Goal: Task Accomplishment & Management: Use online tool/utility

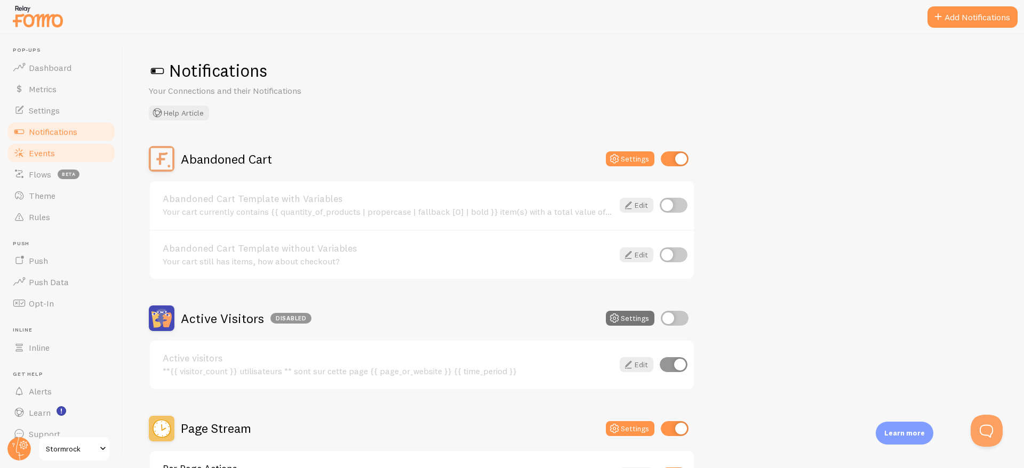
click at [66, 154] on link "Events" at bounding box center [61, 152] width 110 height 21
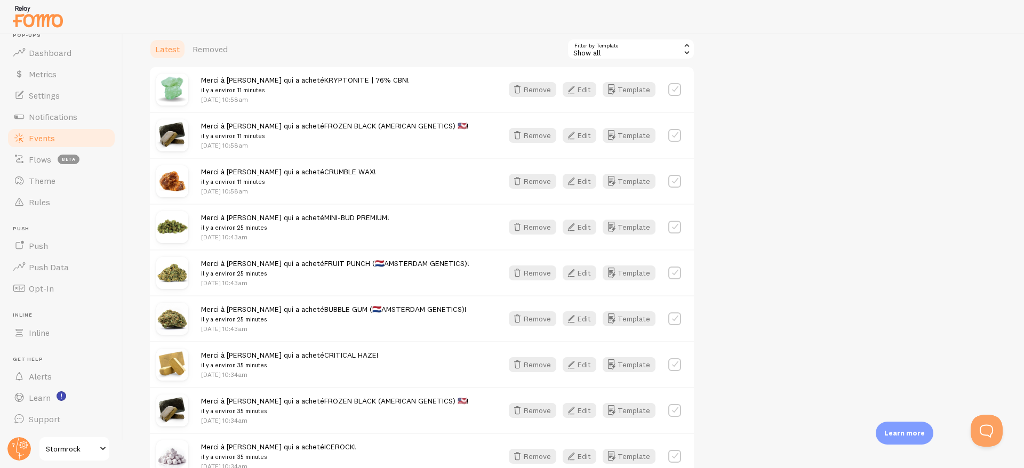
scroll to position [267, 0]
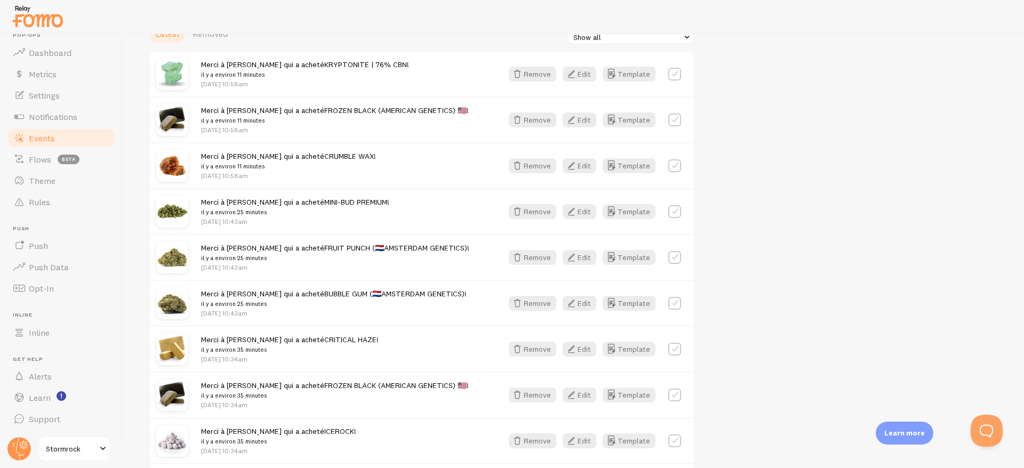
click at [74, 451] on span "Stormrock" at bounding box center [71, 449] width 51 height 13
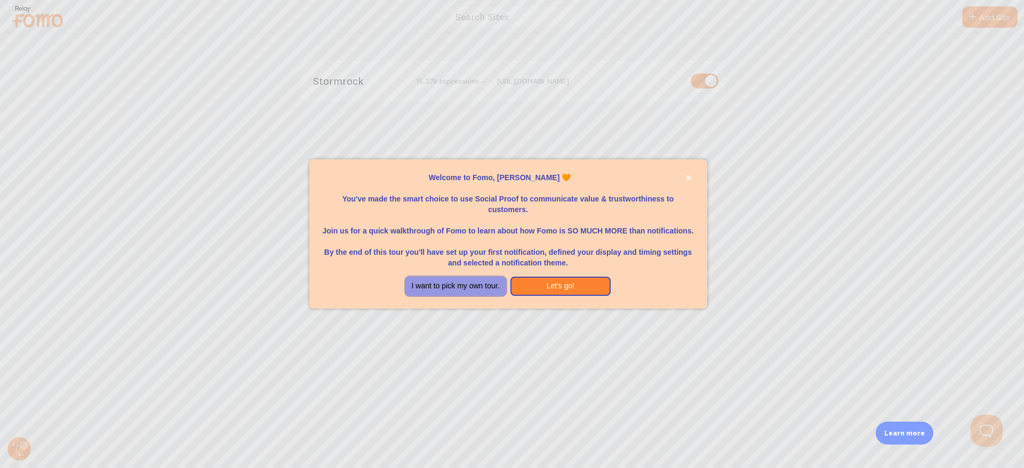
click at [483, 289] on button "I want to pick my own tour." at bounding box center [455, 286] width 101 height 19
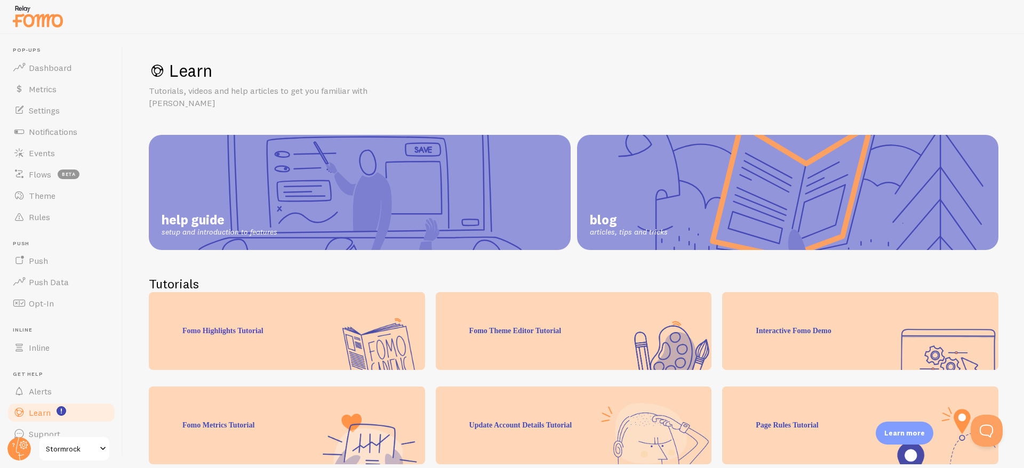
click at [714, 31] on div at bounding box center [512, 17] width 1024 height 34
click at [40, 72] on span "Dashboard" at bounding box center [50, 67] width 43 height 11
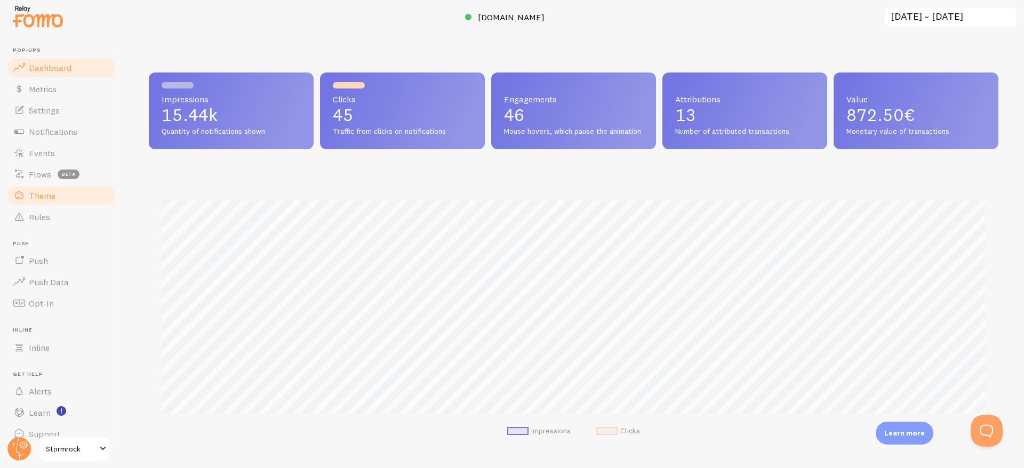
scroll to position [15, 0]
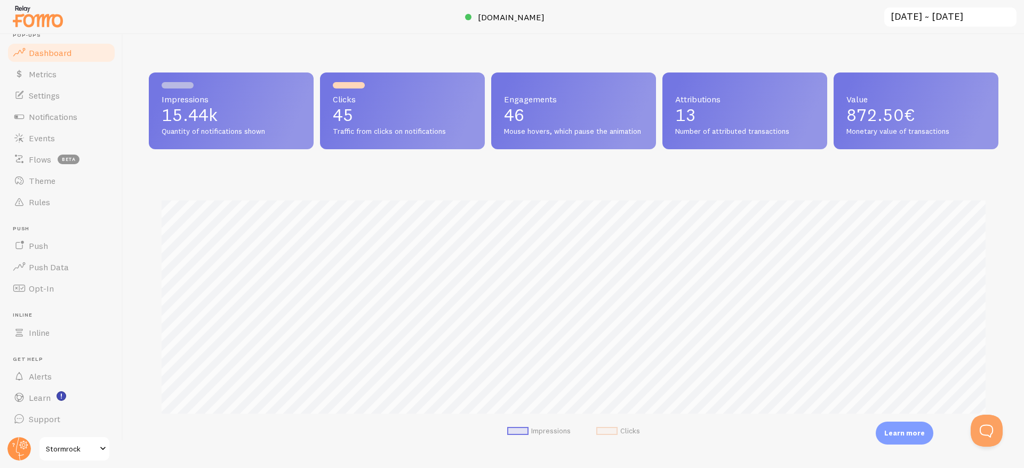
click at [62, 445] on span "Stormrock" at bounding box center [71, 449] width 51 height 13
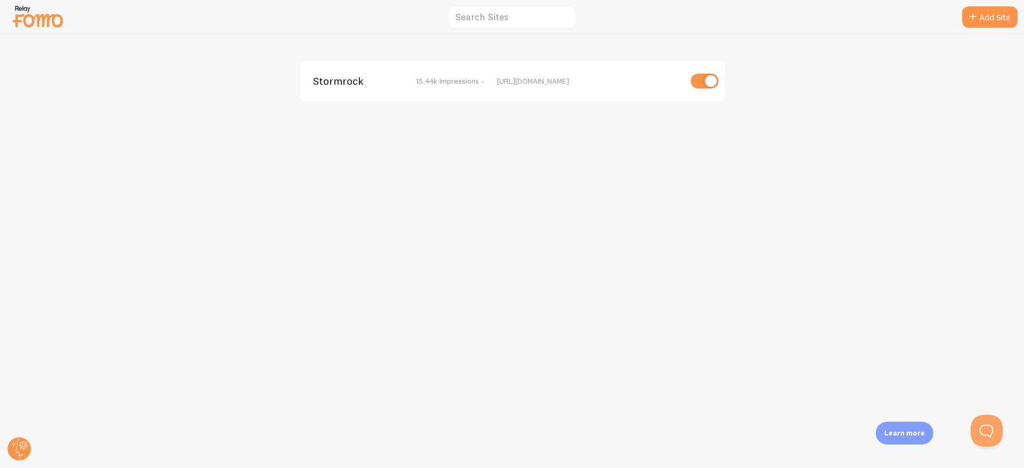
click at [406, 81] on div "Stormrock 15.44k Impressions -" at bounding box center [398, 81] width 171 height 10
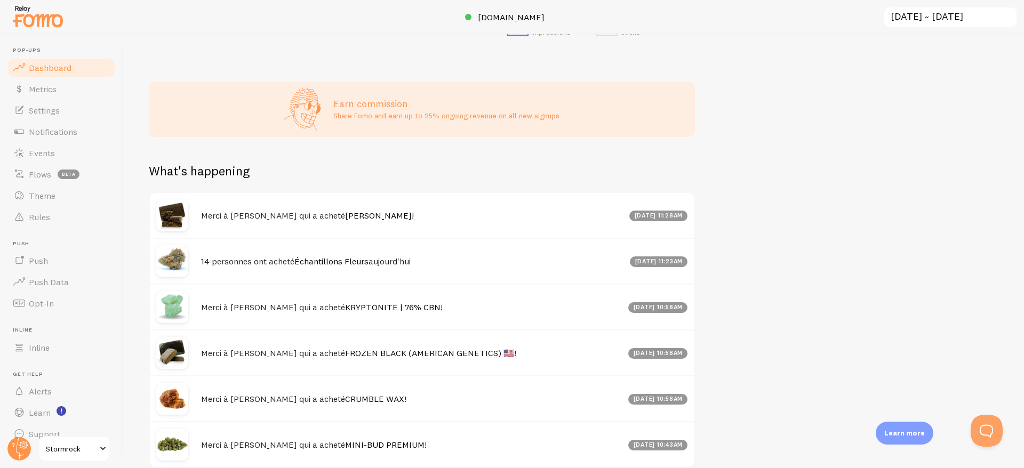
scroll to position [428, 0]
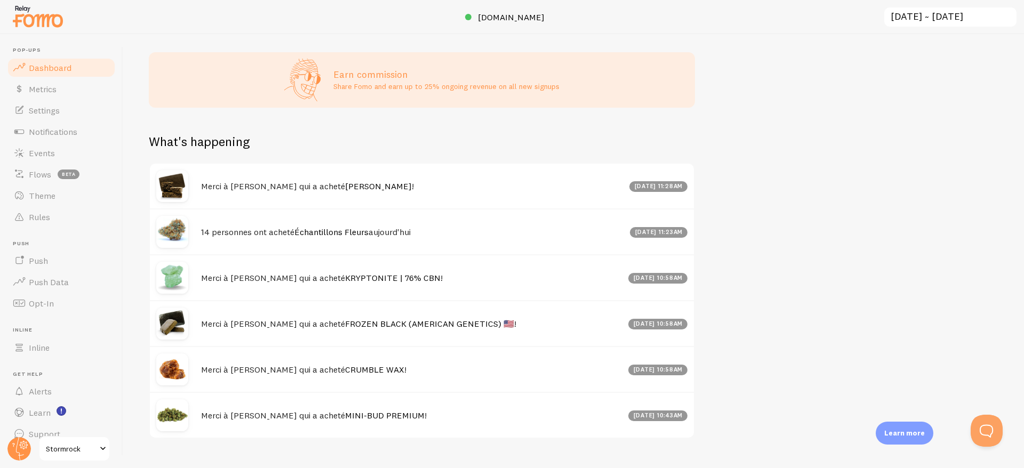
click at [66, 448] on span "Stormrock" at bounding box center [71, 449] width 51 height 13
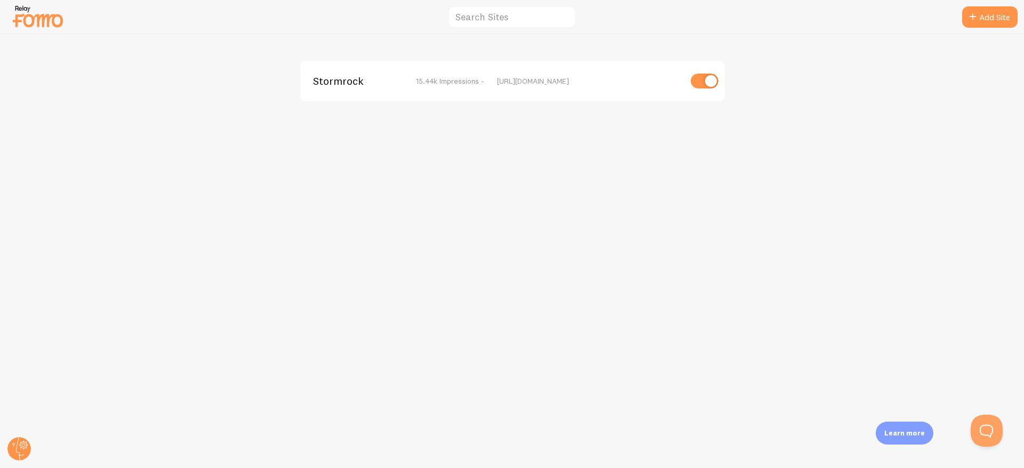
click at [344, 82] on span "Stormrock" at bounding box center [356, 81] width 86 height 10
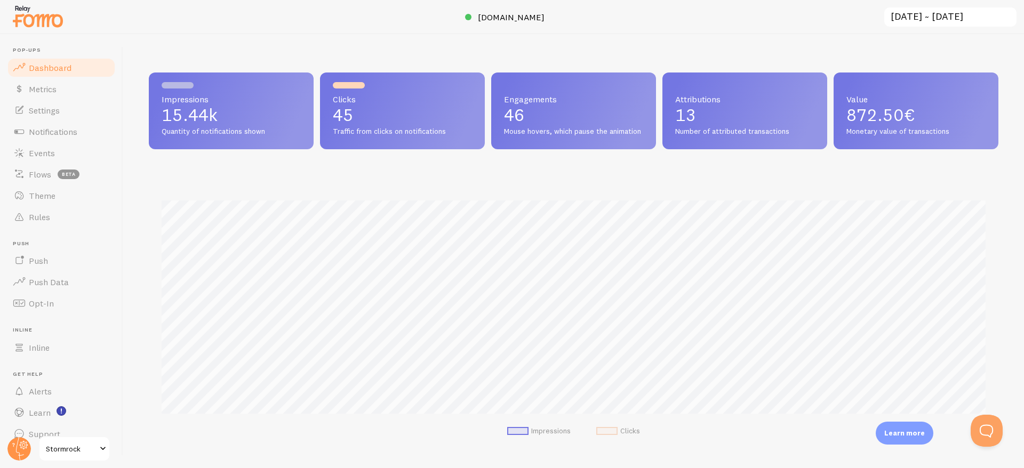
click at [914, 13] on input "[DATE] ~ [DATE]" at bounding box center [950, 17] width 134 height 22
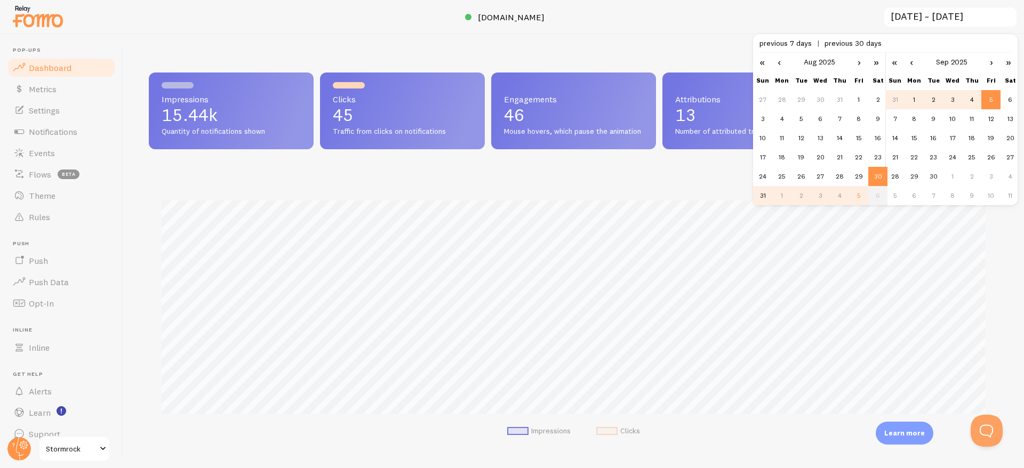
click at [806, 19] on div at bounding box center [512, 17] width 1024 height 34
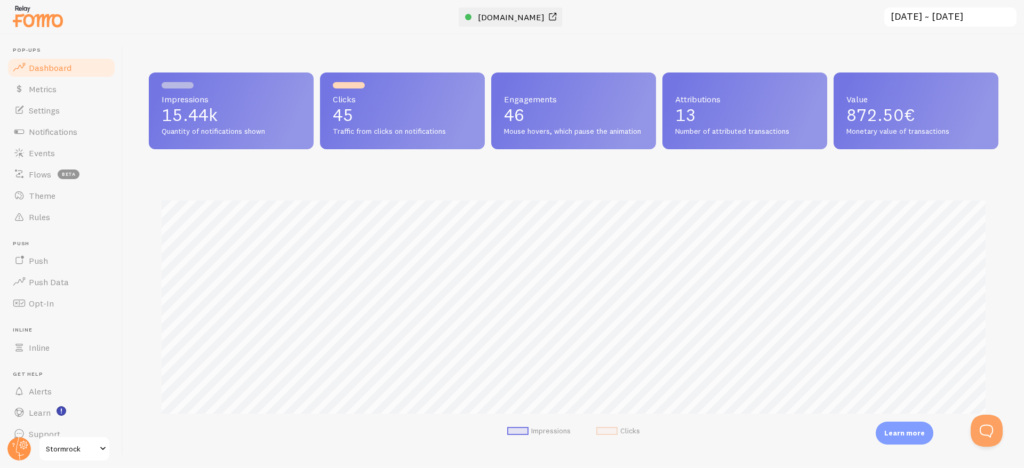
click at [491, 12] on span "[DOMAIN_NAME]" at bounding box center [511, 17] width 67 height 11
click at [47, 350] on span "Inline" at bounding box center [39, 347] width 21 height 11
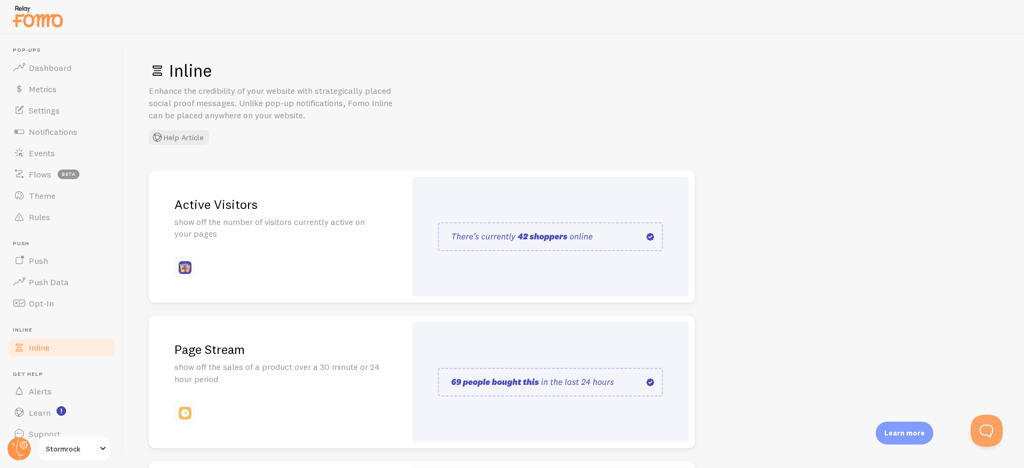
scroll to position [15, 0]
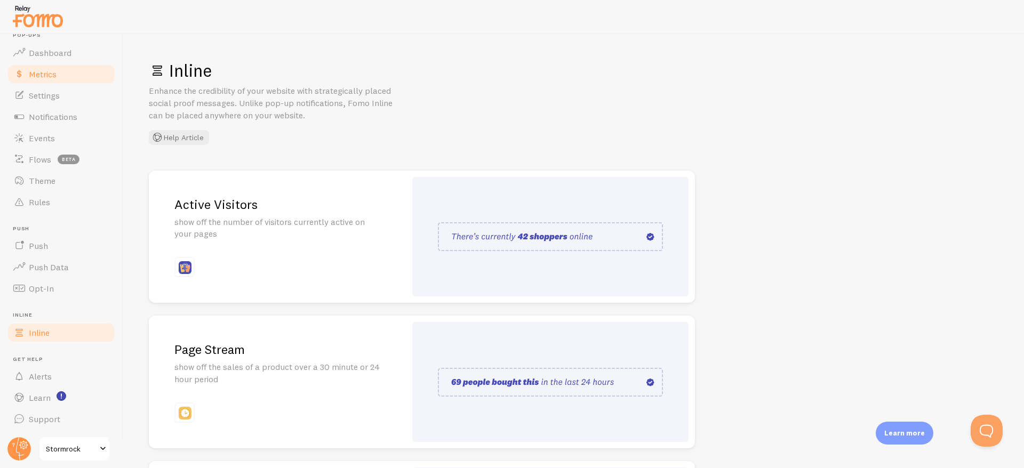
click at [50, 69] on span "Metrics" at bounding box center [43, 74] width 28 height 11
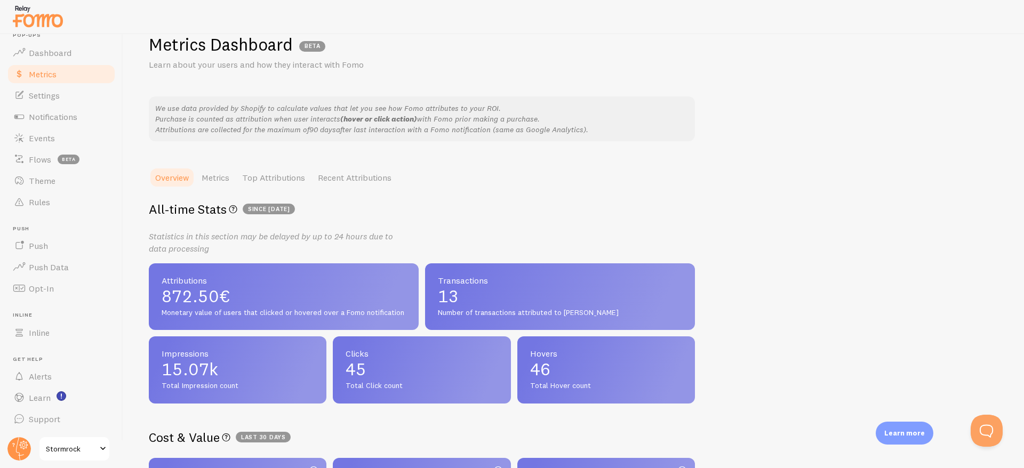
scroll to position [25, 0]
click at [43, 52] on span "Dashboard" at bounding box center [50, 52] width 43 height 11
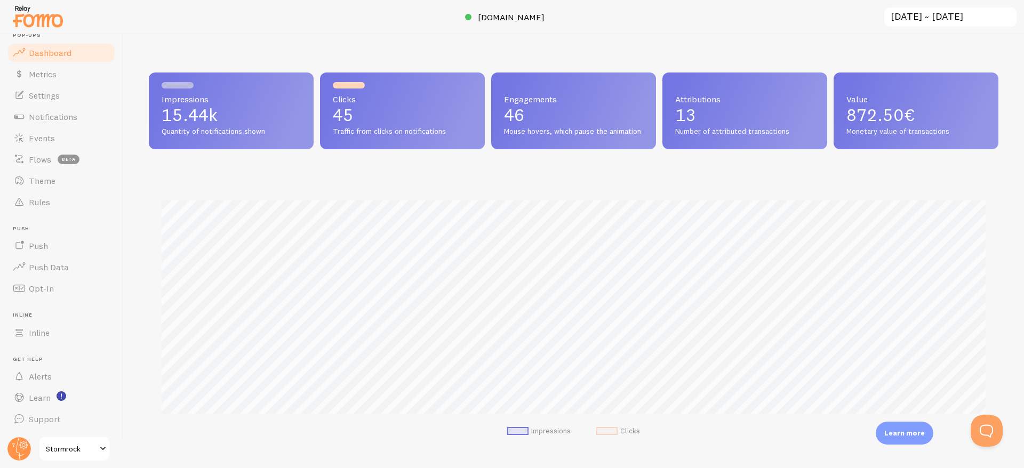
click at [36, 22] on img at bounding box center [37, 16] width 53 height 27
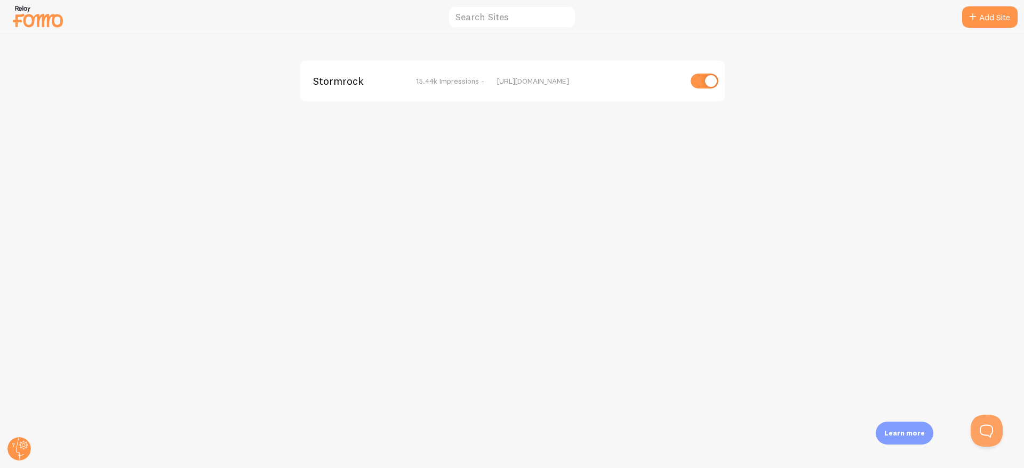
click at [339, 81] on span "Stormrock" at bounding box center [356, 81] width 86 height 10
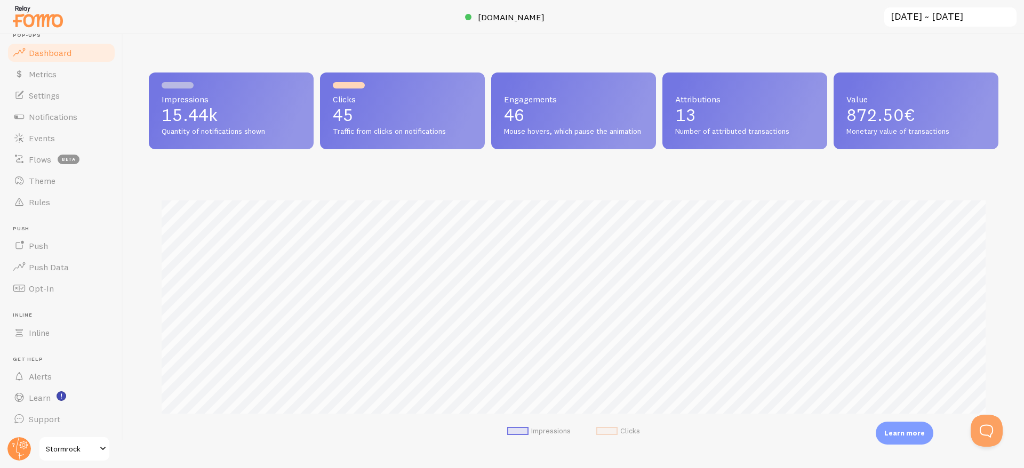
click at [97, 446] on span at bounding box center [103, 449] width 13 height 13
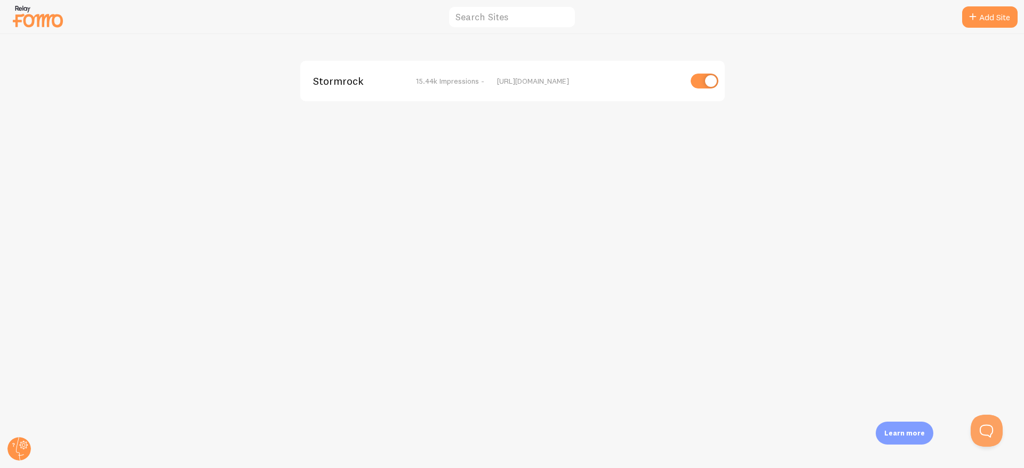
click at [95, 446] on div "Stormrock 15.44k Impressions - [URL][DOMAIN_NAME]" at bounding box center [513, 251] width 1024 height 434
click at [12, 449] on circle at bounding box center [18, 448] width 23 height 23
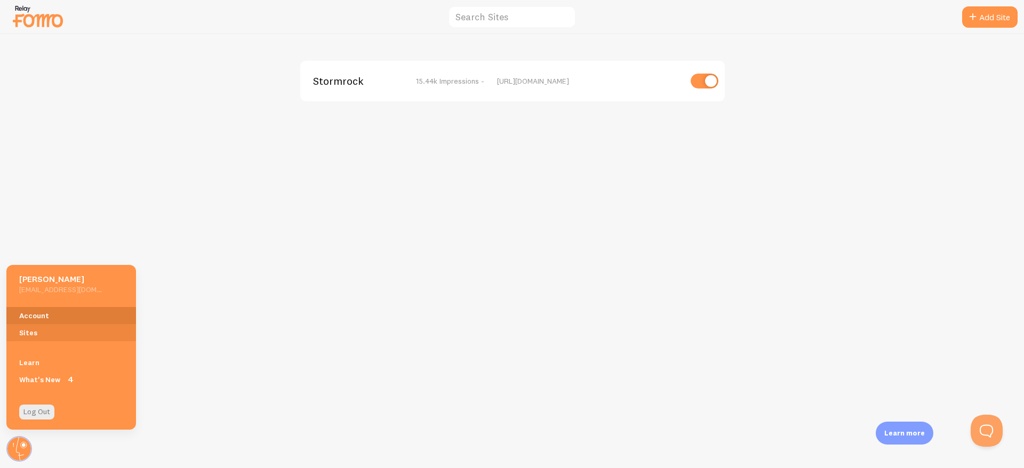
click at [36, 309] on link "Account" at bounding box center [71, 315] width 130 height 17
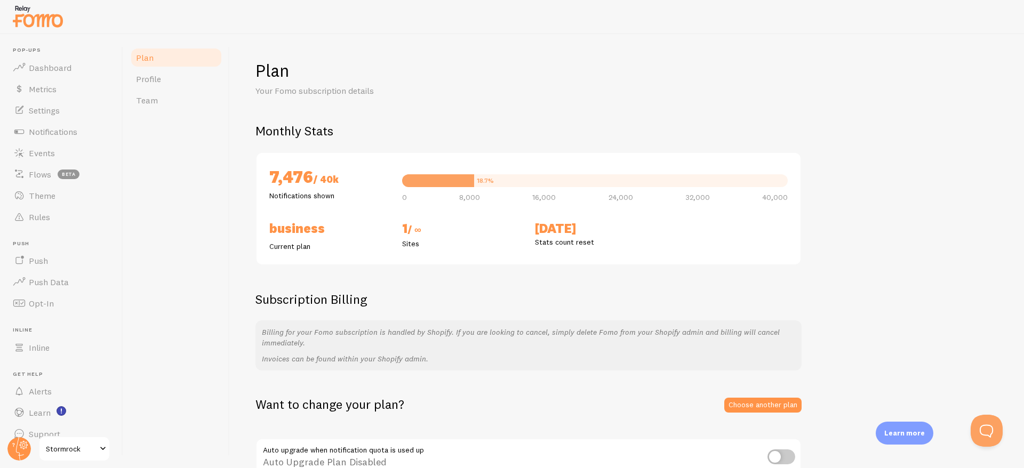
click at [310, 236] on h2 "Business" at bounding box center [329, 228] width 120 height 17
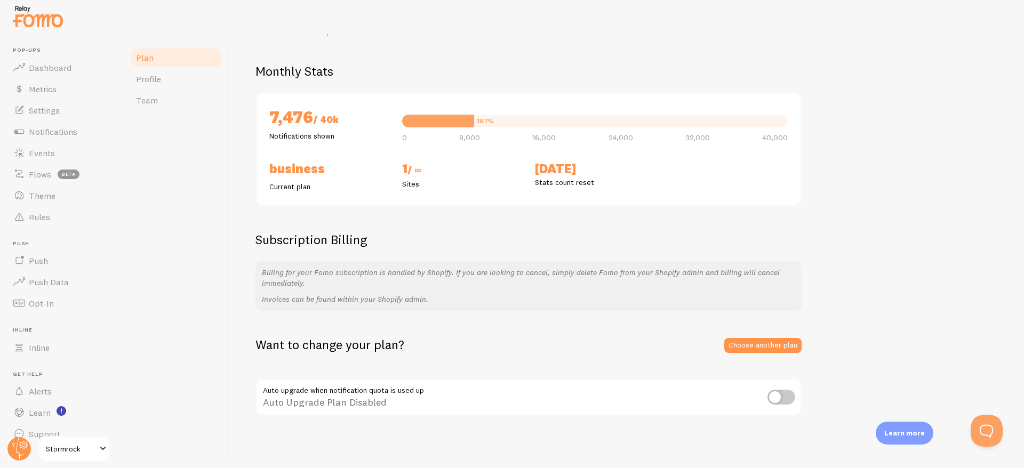
scroll to position [56, 0]
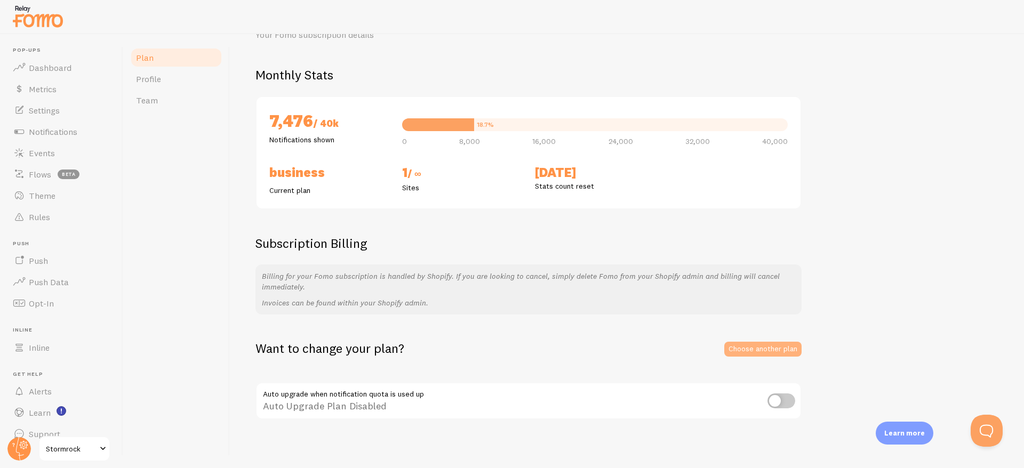
click at [745, 349] on link "Choose another plan" at bounding box center [762, 349] width 77 height 15
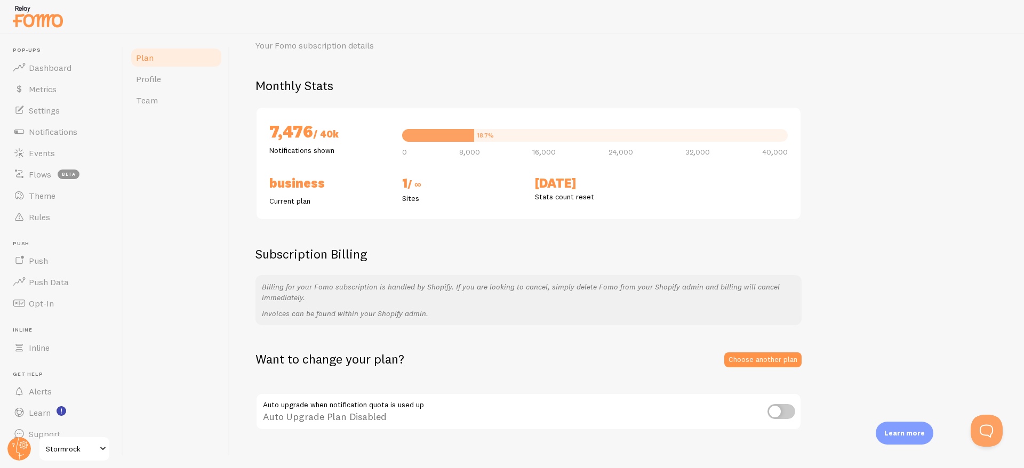
scroll to position [44, 0]
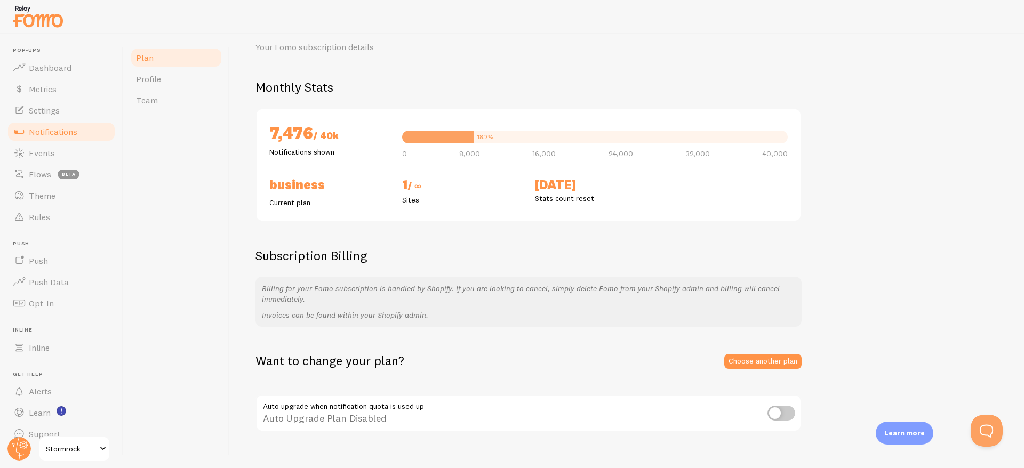
click at [43, 133] on span "Notifications" at bounding box center [53, 131] width 49 height 11
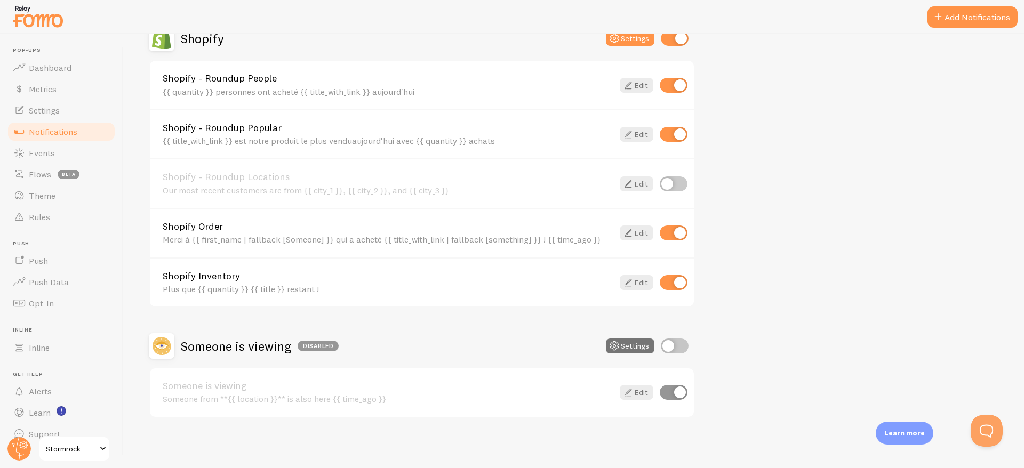
scroll to position [501, 0]
click at [637, 395] on link "Edit" at bounding box center [637, 391] width 34 height 15
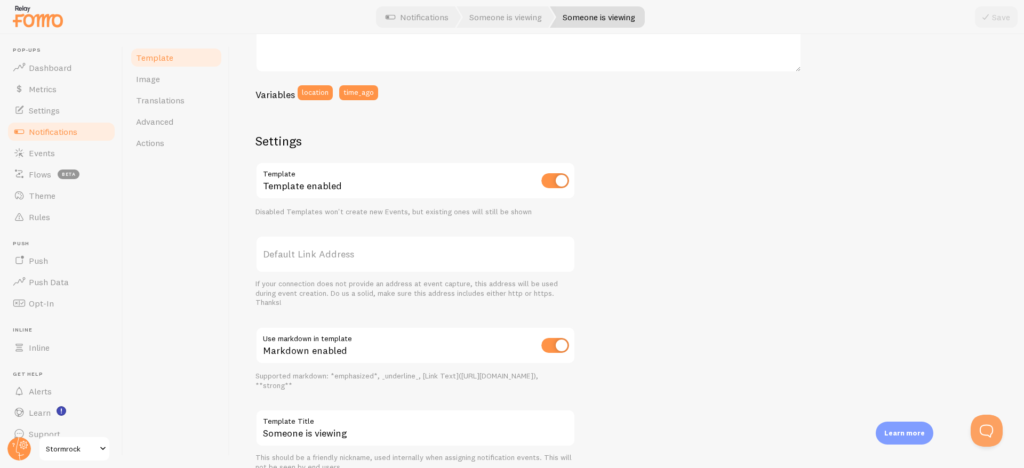
scroll to position [302, 0]
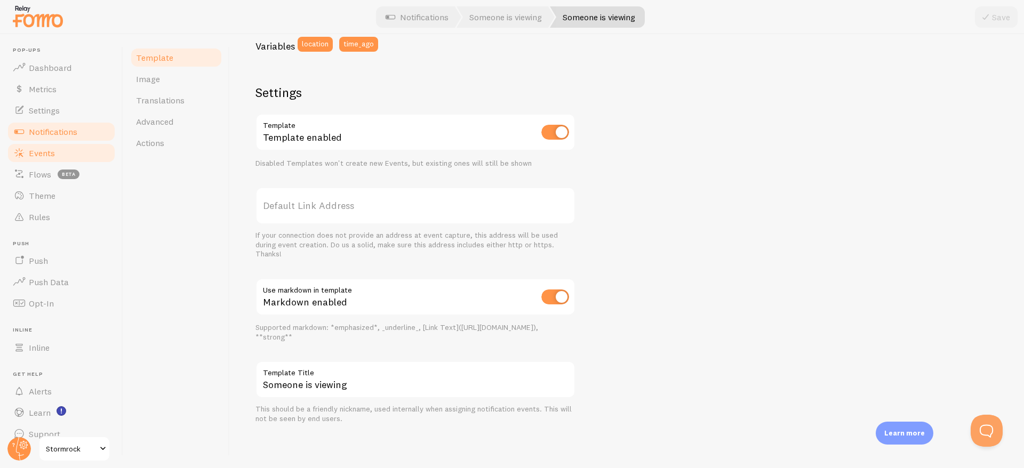
click at [47, 154] on span "Events" at bounding box center [42, 153] width 26 height 11
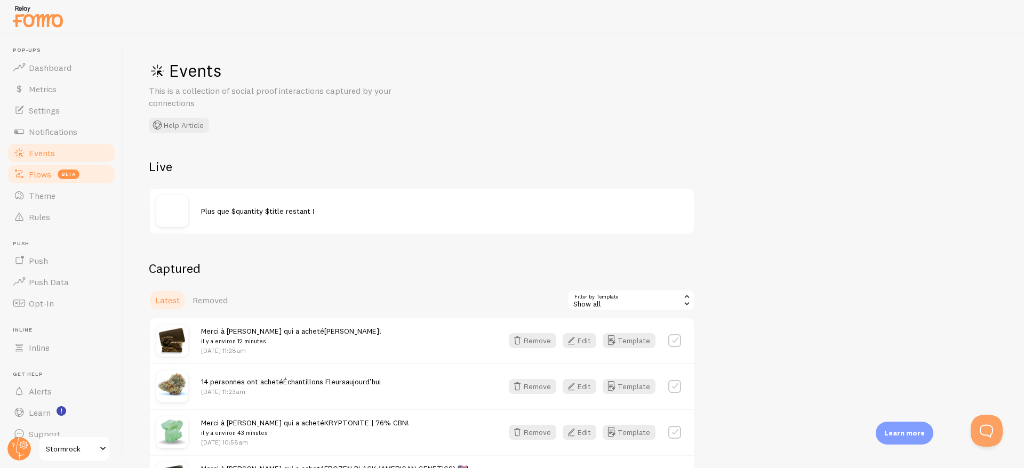
click at [38, 174] on span "Flows" at bounding box center [40, 174] width 22 height 11
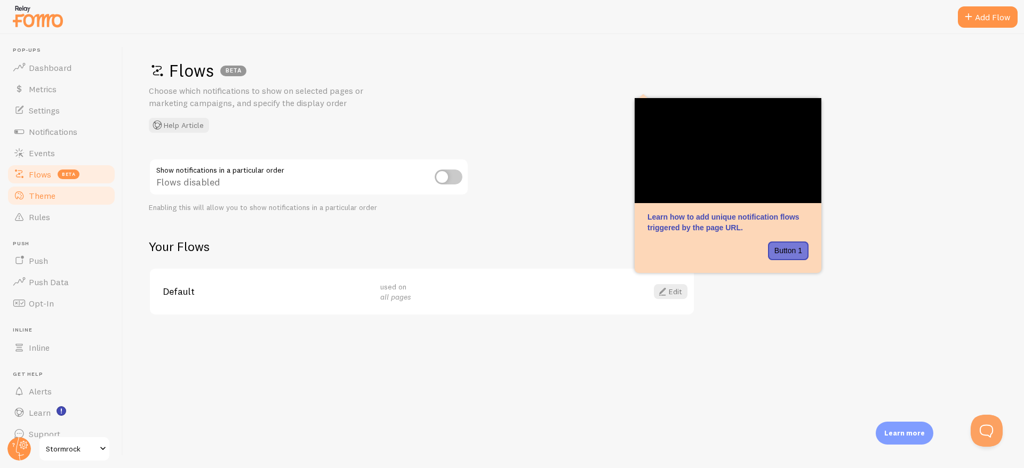
click at [50, 194] on span "Theme" at bounding box center [42, 195] width 27 height 11
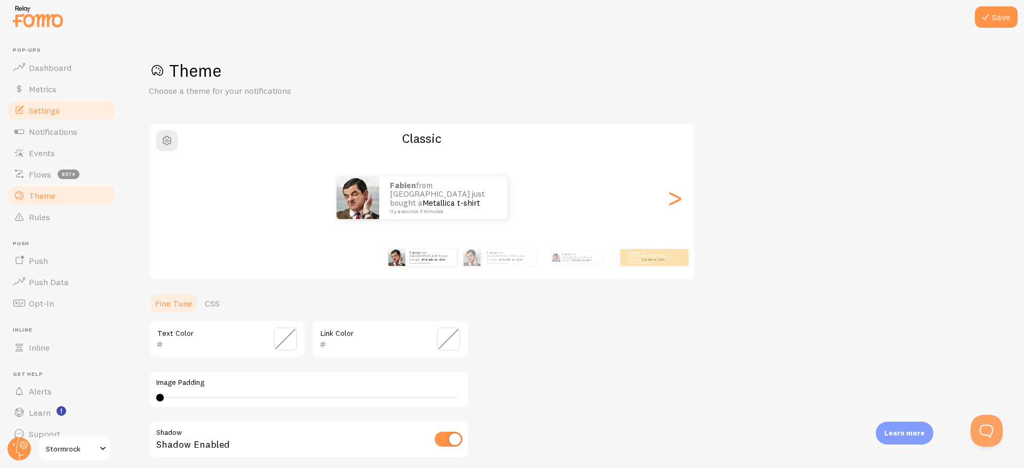
click at [45, 113] on span "Settings" at bounding box center [44, 110] width 31 height 11
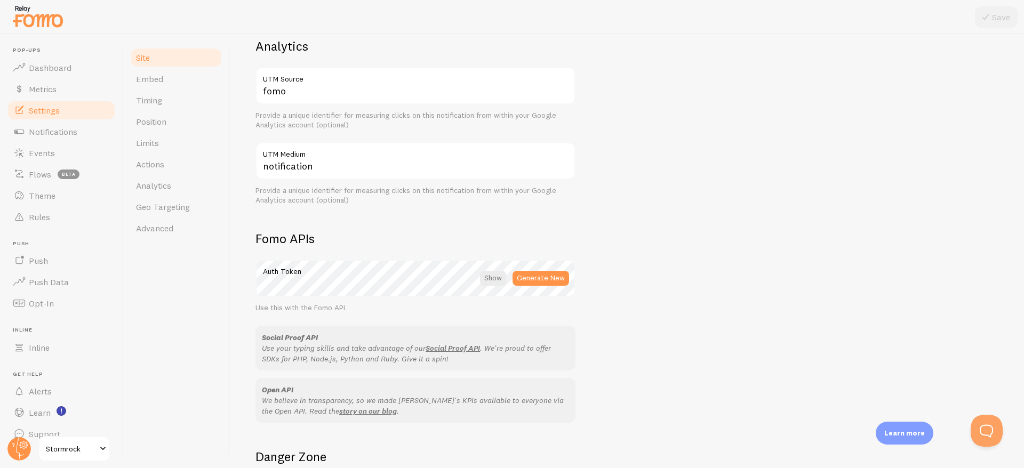
scroll to position [539, 0]
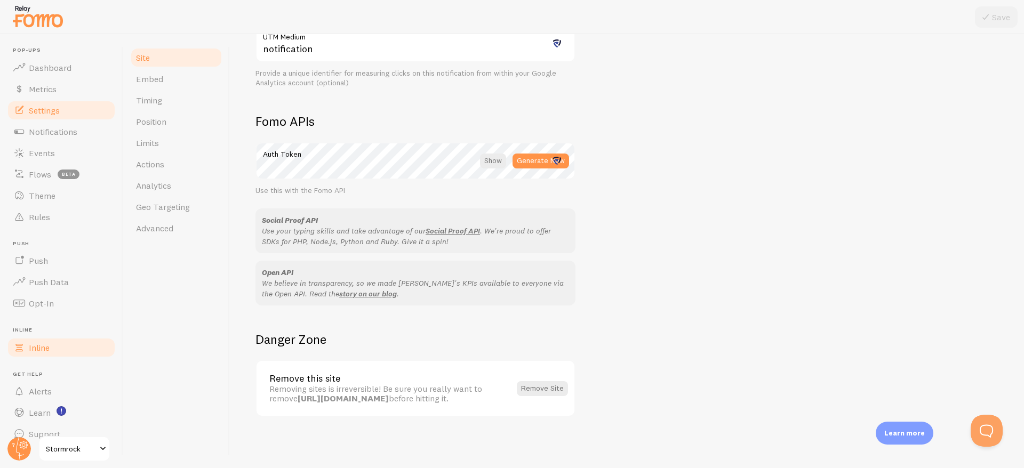
click at [60, 341] on link "Inline" at bounding box center [61, 347] width 110 height 21
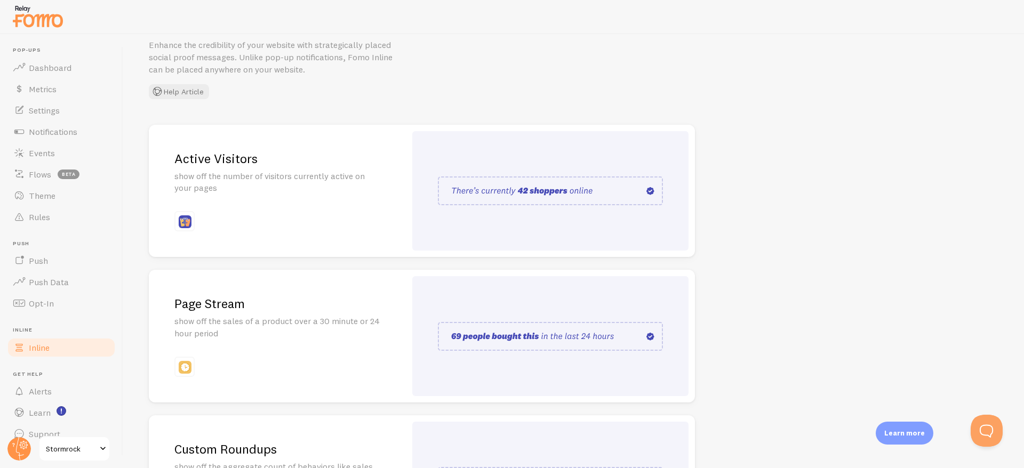
scroll to position [46, 0]
click at [474, 192] on img at bounding box center [550, 190] width 225 height 29
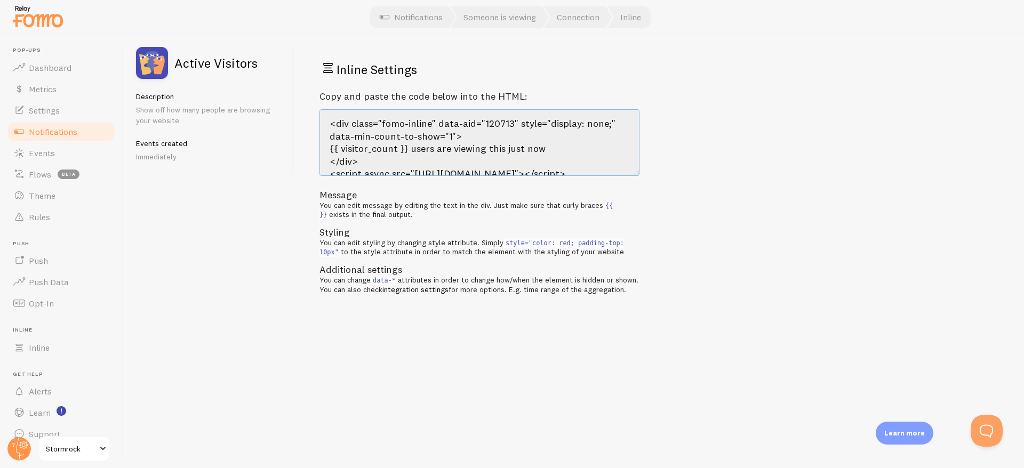
click at [385, 139] on textarea "<div class="fomo-inline" data-aid="120713" style="display: none;" data-min-coun…" at bounding box center [480, 142] width 320 height 67
